Goal: Information Seeking & Learning: Learn about a topic

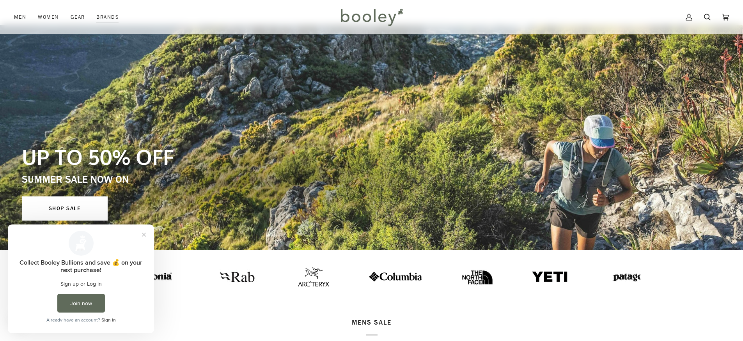
scroll to position [89, 0]
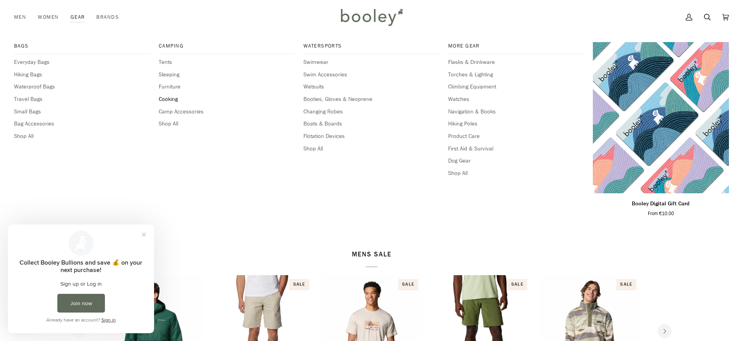
click at [171, 102] on span "Cooking" at bounding box center [227, 99] width 136 height 9
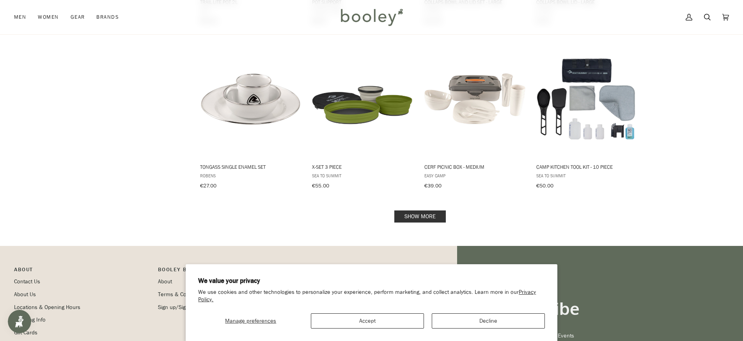
scroll to position [798, 0]
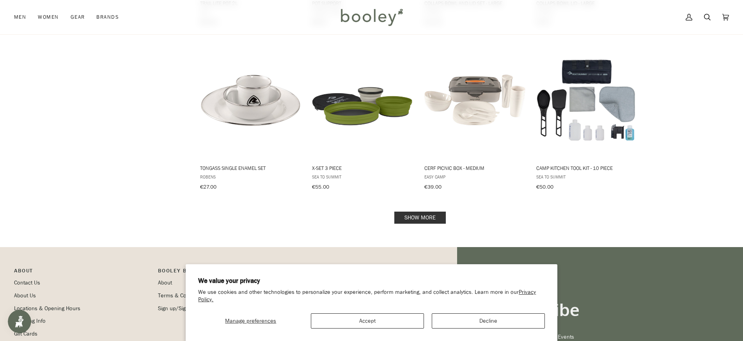
click at [416, 212] on link "Show more" at bounding box center [419, 218] width 51 height 12
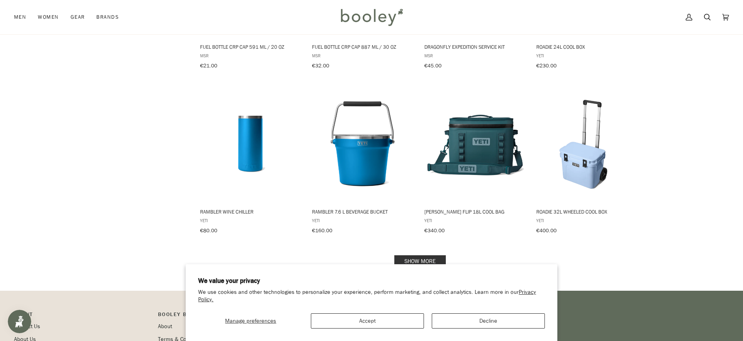
scroll to position [1591, 0]
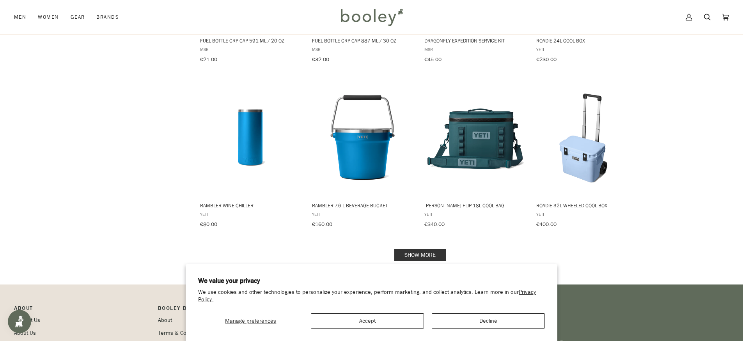
click at [415, 249] on link "Show more" at bounding box center [419, 255] width 51 height 12
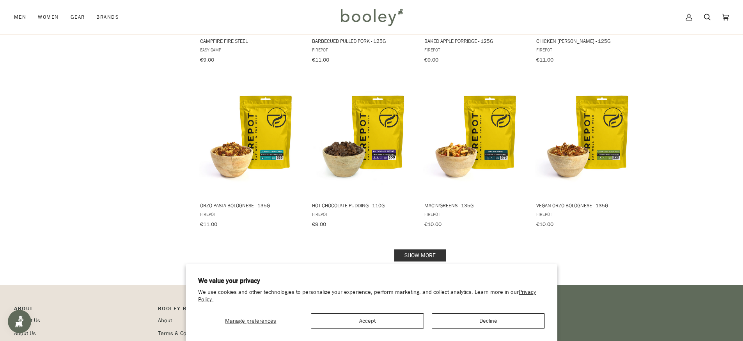
scroll to position [2463, 0]
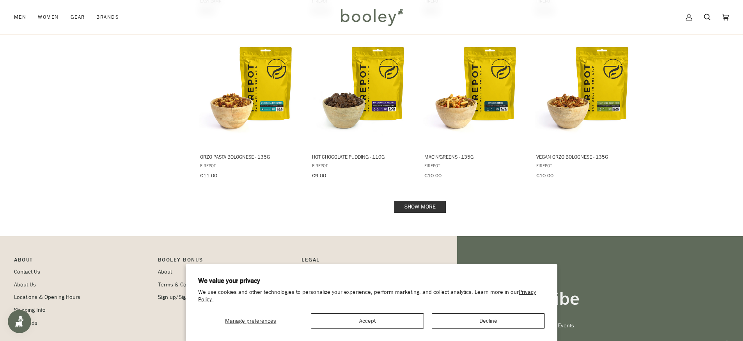
click at [434, 201] on link "Show more" at bounding box center [419, 207] width 51 height 12
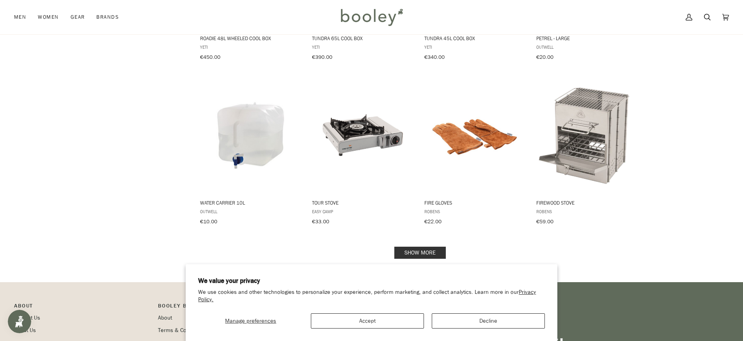
scroll to position [3258, 0]
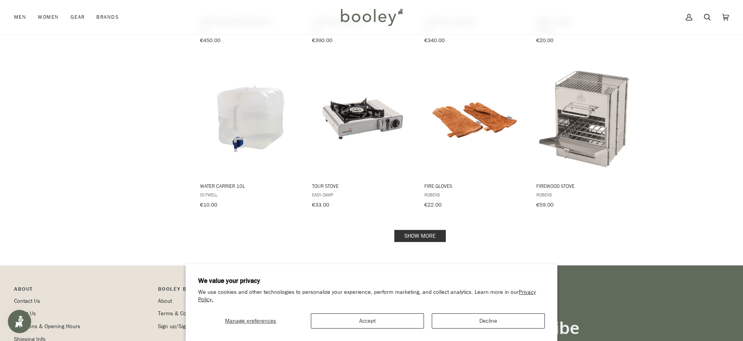
click at [416, 230] on link "Show more" at bounding box center [419, 236] width 51 height 12
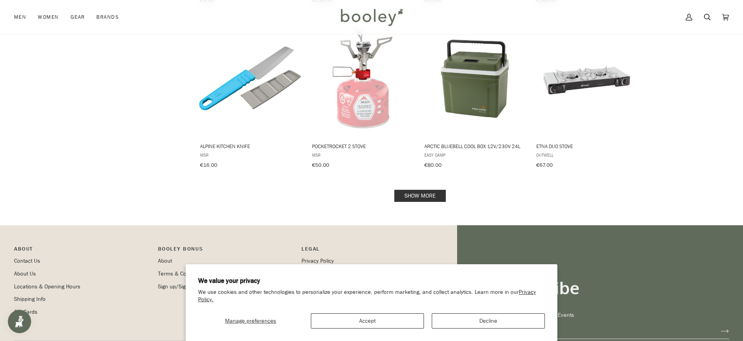
scroll to position [4132, 0]
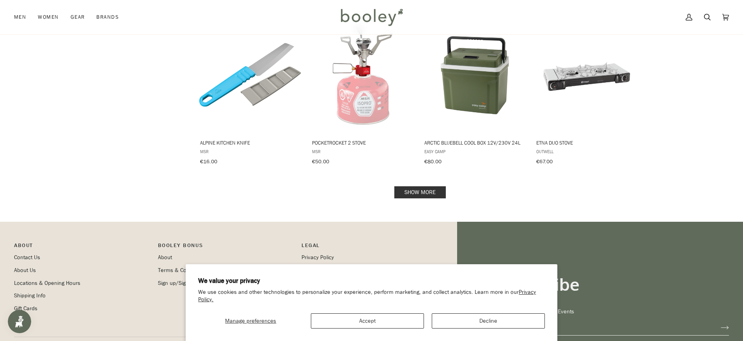
click at [418, 186] on link "Show more" at bounding box center [419, 192] width 51 height 12
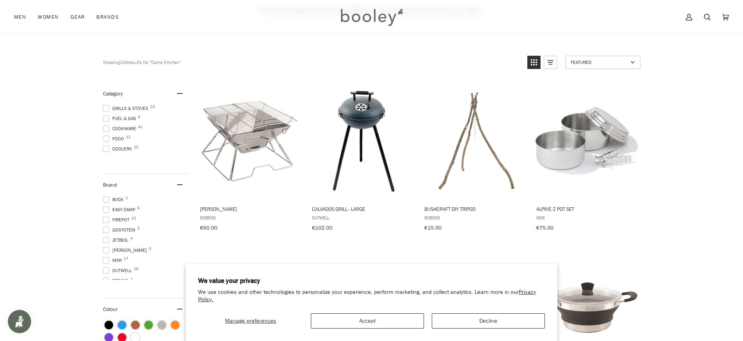
scroll to position [93, 0]
